Goal: Entertainment & Leisure: Browse casually

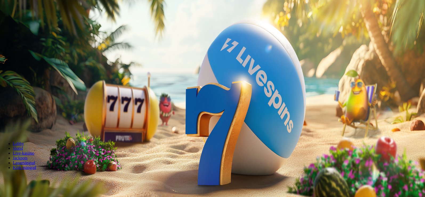
click at [23, 21] on span "Sissemakse" at bounding box center [13, 19] width 19 height 4
click at [40, 122] on input "***" at bounding box center [21, 124] width 38 height 5
type input "*"
type input "**"
click at [38, 132] on button "MÄNGU TEEKOND" at bounding box center [20, 135] width 36 height 6
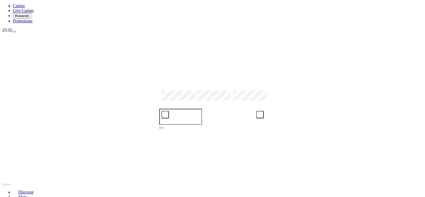
scroll to position [80, 0]
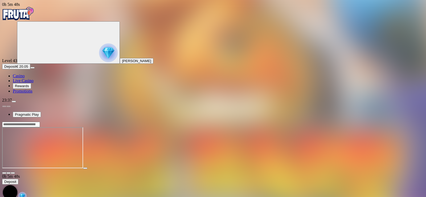
click at [4, 173] on span "close icon" at bounding box center [4, 173] width 0 height 0
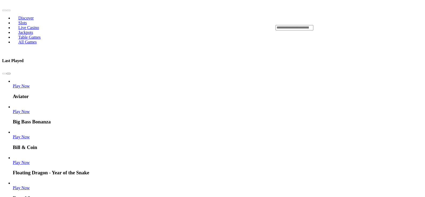
scroll to position [213, 0]
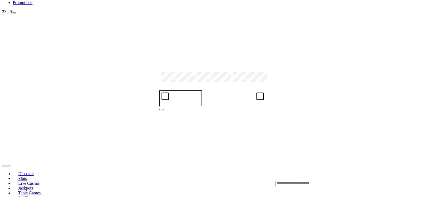
scroll to position [80, 0]
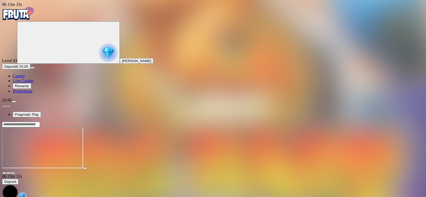
click at [4, 173] on span "close icon" at bounding box center [4, 173] width 0 height 0
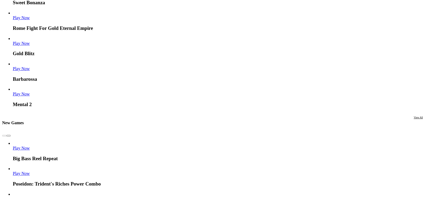
scroll to position [799, 0]
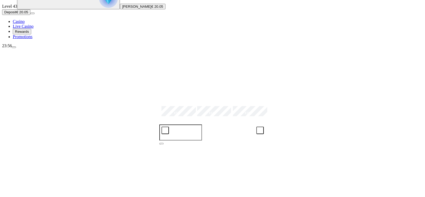
scroll to position [53, 0]
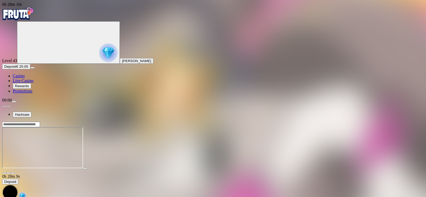
click at [4, 173] on span "close icon" at bounding box center [4, 173] width 0 height 0
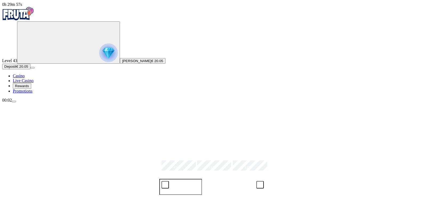
click at [14, 102] on span "menu icon" at bounding box center [14, 102] width 0 height 0
